Goal: Information Seeking & Learning: Compare options

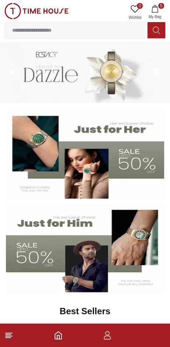
click at [158, 8] on icon "button" at bounding box center [154, 8] width 7 height 7
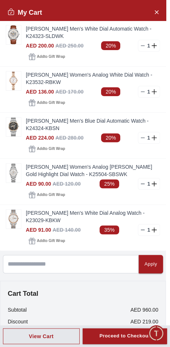
click at [69, 27] on link "[PERSON_NAME] Men's White Dial Automatic Watch - K24323-SLDWK" at bounding box center [93, 32] width 134 height 15
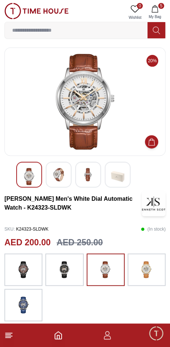
click at [152, 259] on img at bounding box center [146, 269] width 18 height 25
click at [69, 263] on img at bounding box center [64, 269] width 18 height 25
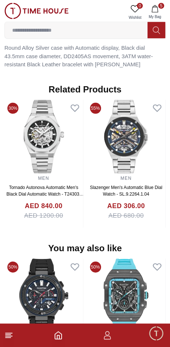
scroll to position [586, 0]
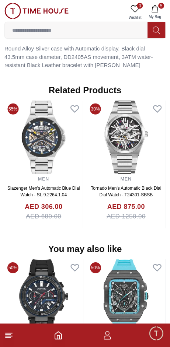
click at [43, 113] on img at bounding box center [43, 137] width 78 height 74
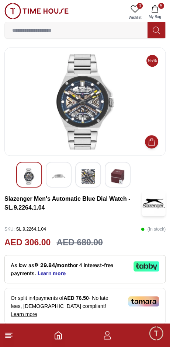
click at [92, 173] on img at bounding box center [87, 176] width 13 height 17
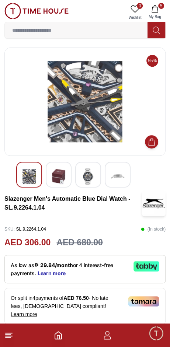
click at [36, 173] on img at bounding box center [28, 176] width 13 height 17
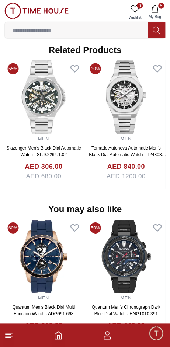
scroll to position [588, 0]
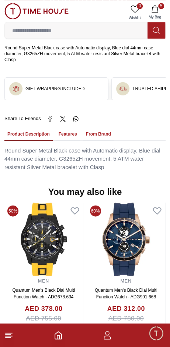
scroll to position [442, 0]
